Goal: Information Seeking & Learning: Learn about a topic

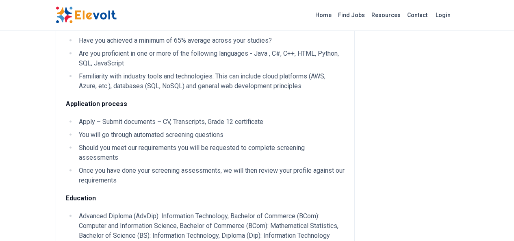
scroll to position [780, 0]
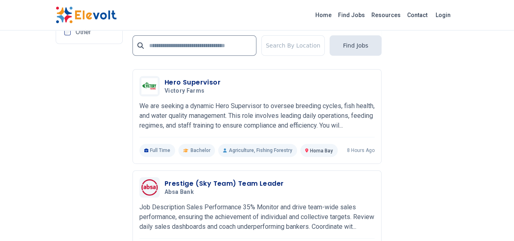
scroll to position [1702, 0]
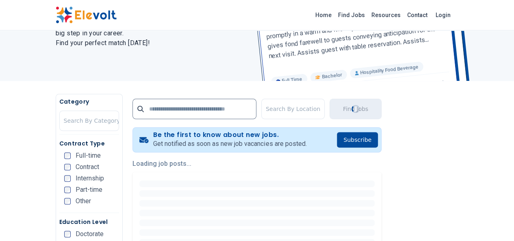
scroll to position [0, 0]
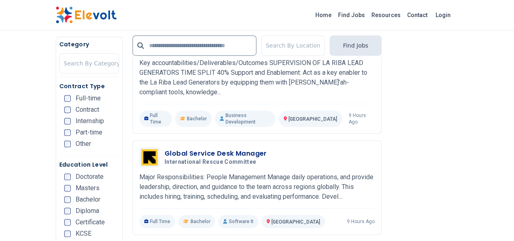
scroll to position [258, 0]
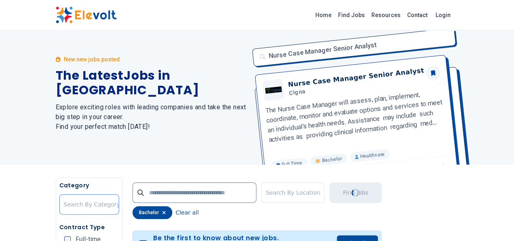
scroll to position [0, 0]
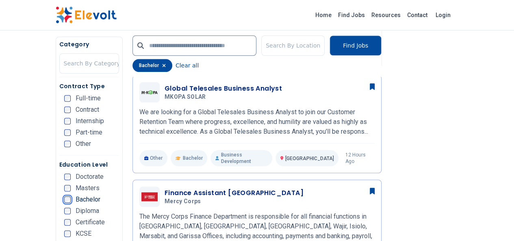
scroll to position [343, 0]
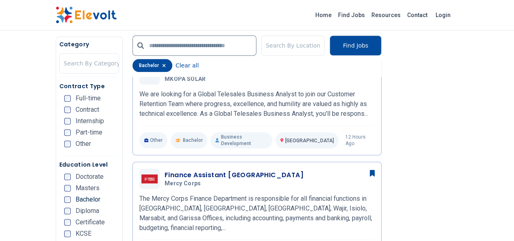
click at [64, 211] on ul "Doctorate Masters Bachelor Diploma Certificate KCSE KCPE Other" at bounding box center [91, 218] width 55 height 91
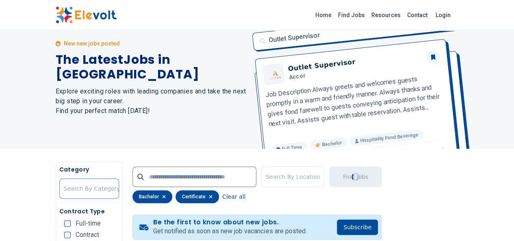
scroll to position [0, 0]
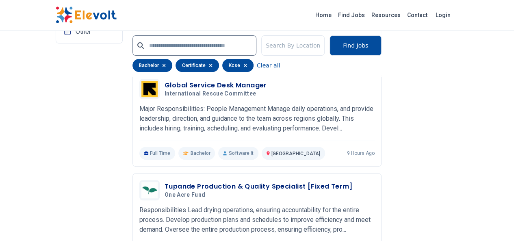
scroll to position [1661, 0]
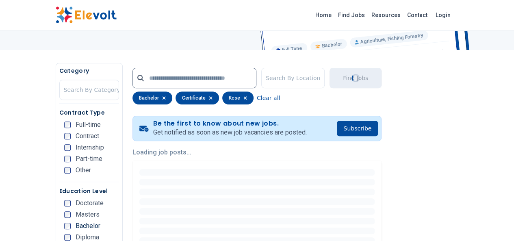
scroll to position [0, 0]
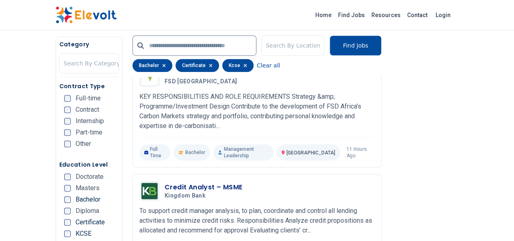
scroll to position [261, 0]
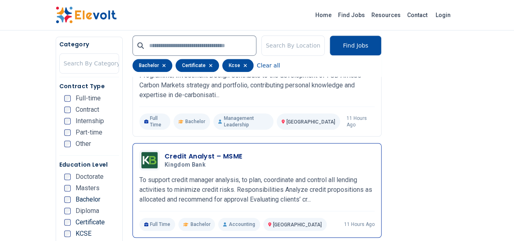
click at [148, 175] on p "To support credit manager analysis, to plan, coordinate and control all lending…" at bounding box center [256, 189] width 235 height 29
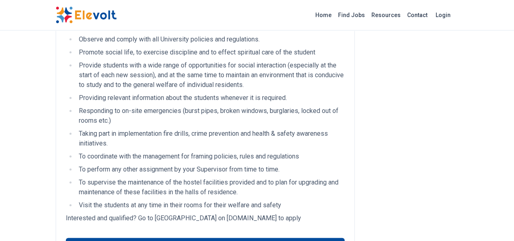
scroll to position [526, 0]
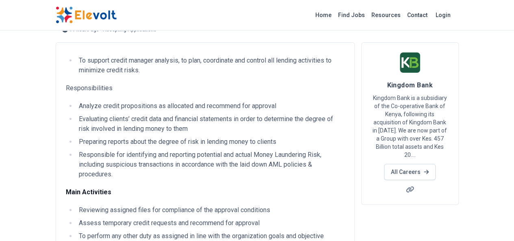
scroll to position [250, 0]
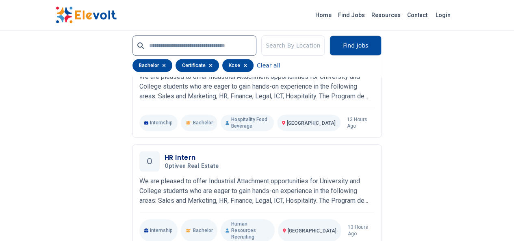
scroll to position [1696, 0]
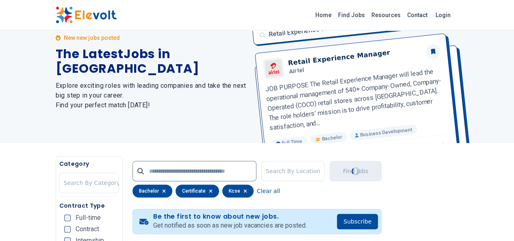
scroll to position [0, 0]
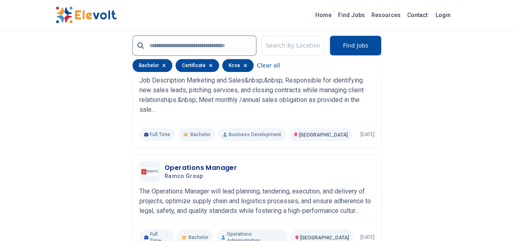
scroll to position [1719, 0]
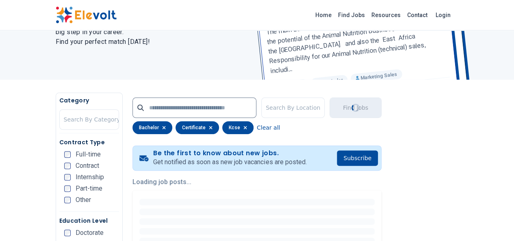
scroll to position [0, 0]
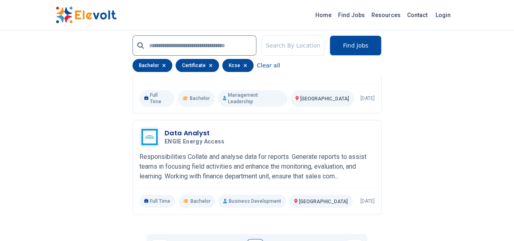
scroll to position [1680, 0]
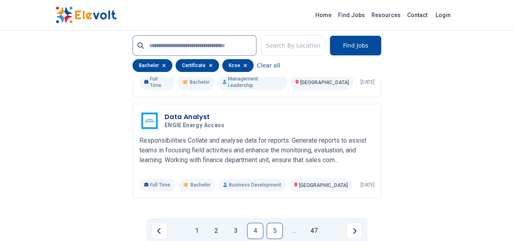
click at [275, 223] on link "5" at bounding box center [274, 231] width 16 height 16
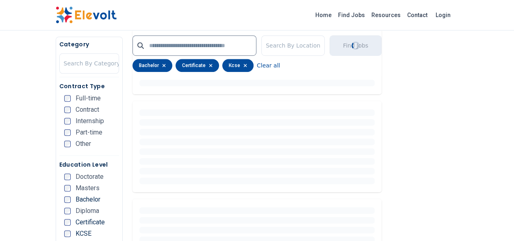
scroll to position [0, 0]
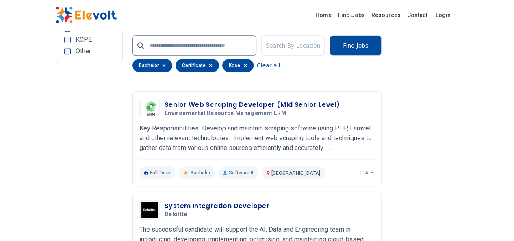
scroll to position [1739, 0]
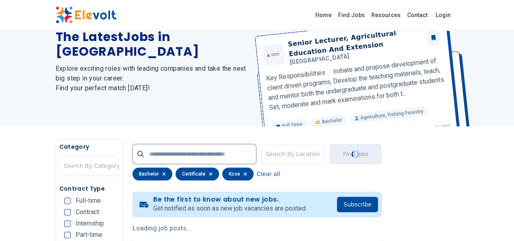
scroll to position [0, 0]
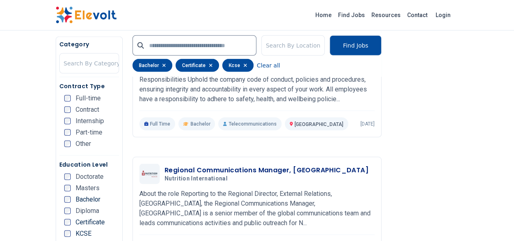
scroll to position [1104, 0]
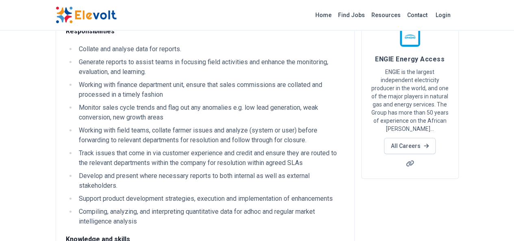
scroll to position [65, 0]
